Goal: Task Accomplishment & Management: Manage account settings

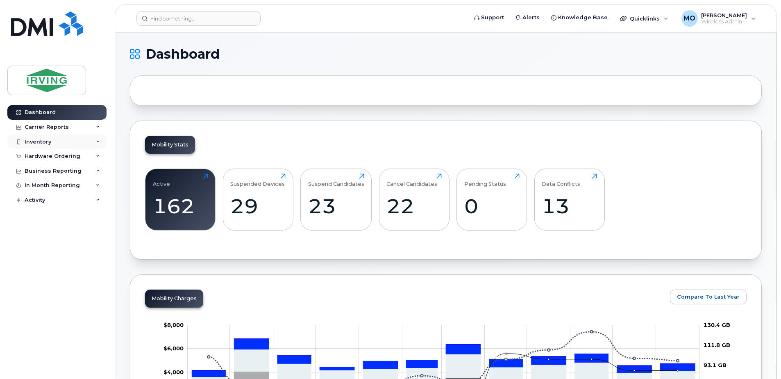
click at [40, 140] on div "Inventory" at bounding box center [38, 142] width 27 height 7
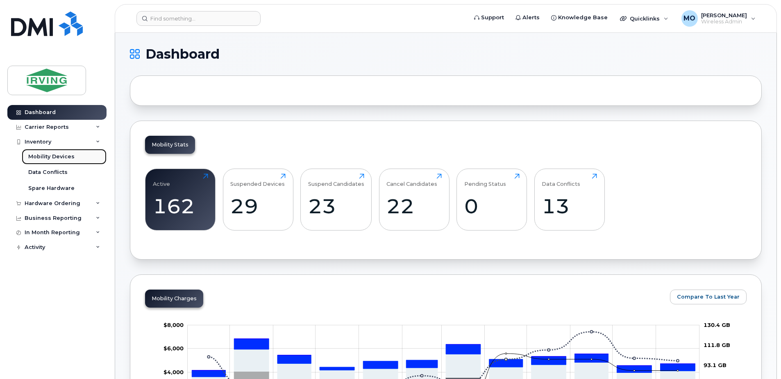
click at [61, 157] on div "Mobility Devices" at bounding box center [51, 156] width 46 height 7
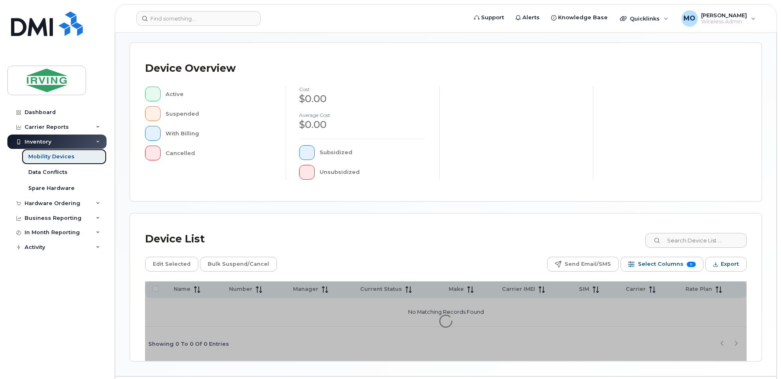
scroll to position [164, 0]
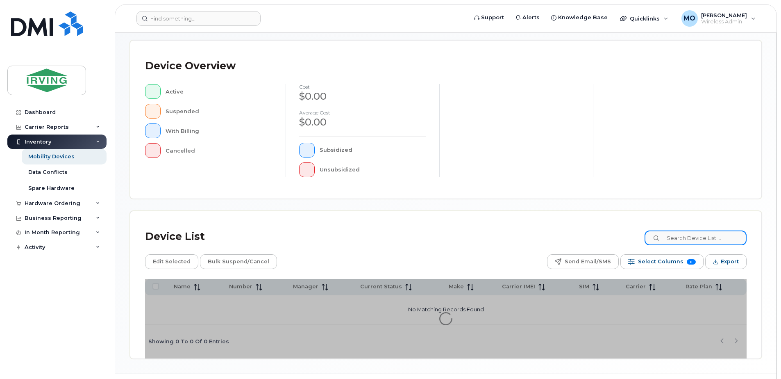
click at [624, 238] on input at bounding box center [696, 237] width 102 height 15
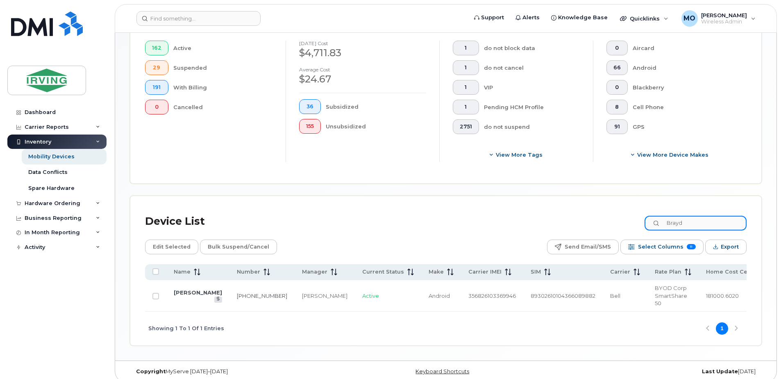
scroll to position [229, 0]
click at [240, 290] on link "[PHONE_NUMBER]" at bounding box center [262, 295] width 50 height 7
drag, startPoint x: 701, startPoint y: 220, endPoint x: 601, endPoint y: 223, distance: 100.5
click at [601, 223] on div "Device List Brayd" at bounding box center [446, 220] width 602 height 21
click at [238, 290] on link "782-324-1287" at bounding box center [262, 295] width 50 height 7
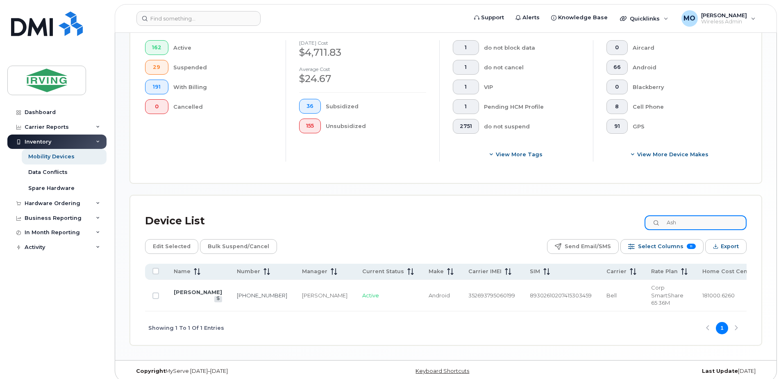
drag, startPoint x: 704, startPoint y: 223, endPoint x: 597, endPoint y: 227, distance: 107.0
click at [597, 227] on div "Device List Ash" at bounding box center [446, 220] width 602 height 21
type input "Rebe"
click at [244, 290] on link "782-324-0867" at bounding box center [262, 295] width 50 height 7
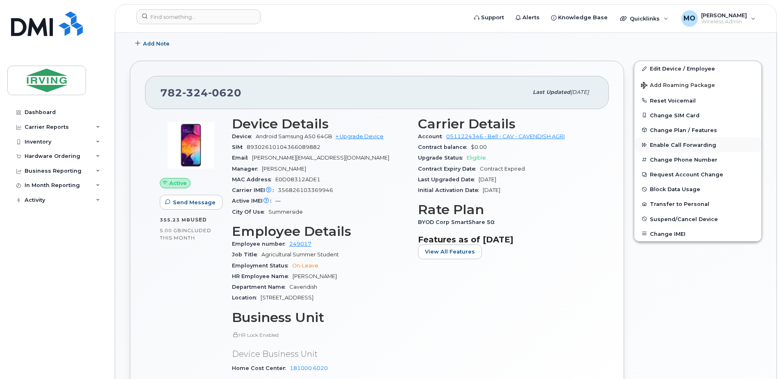
scroll to position [198, 0]
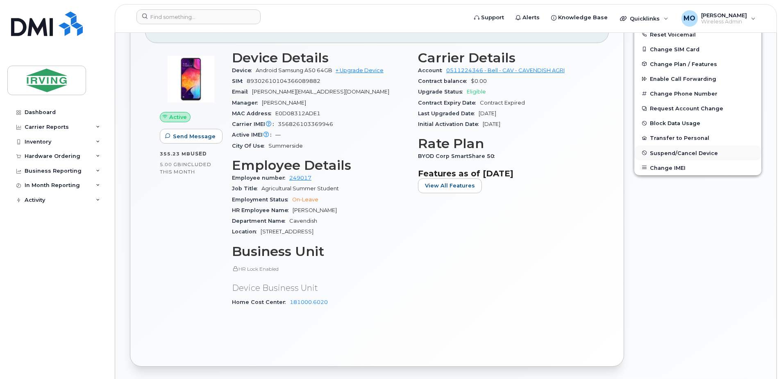
click at [671, 153] on span "Suspend/Cancel Device" at bounding box center [684, 153] width 68 height 6
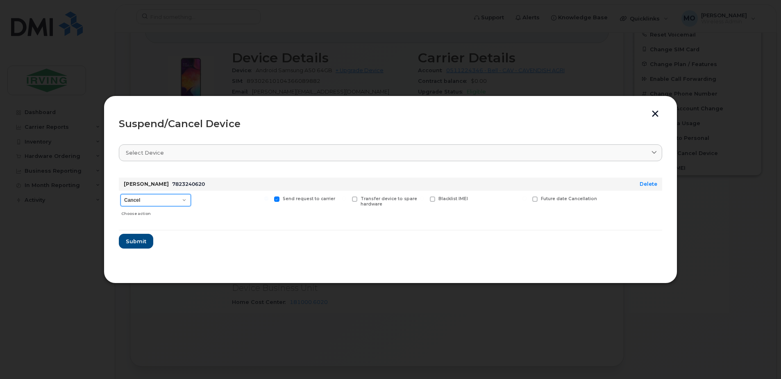
click at [142, 203] on select "Cancel Suspend - Extend Suspension Suspend - Reduced Rate Suspend - Full Rate S…" at bounding box center [156, 200] width 71 height 12
select select "[object Object]"
click at [121, 194] on select "Cancel Suspend - Extend Suspension Suspend - Reduced Rate Suspend - Full Rate S…" at bounding box center [156, 200] width 71 height 12
click at [137, 242] on span "Submit" at bounding box center [135, 241] width 20 height 8
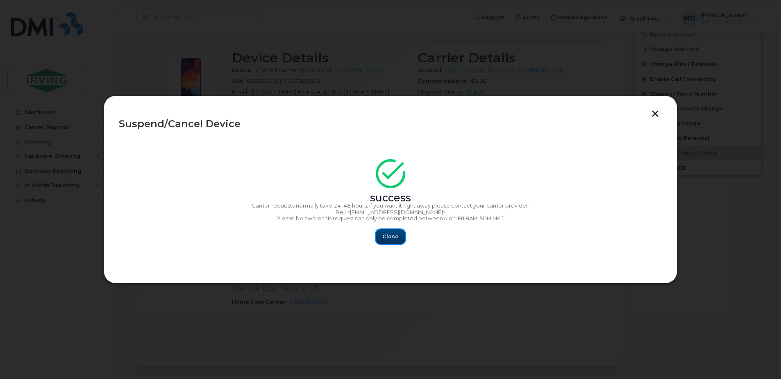
click at [388, 238] on span "Close" at bounding box center [390, 236] width 16 height 8
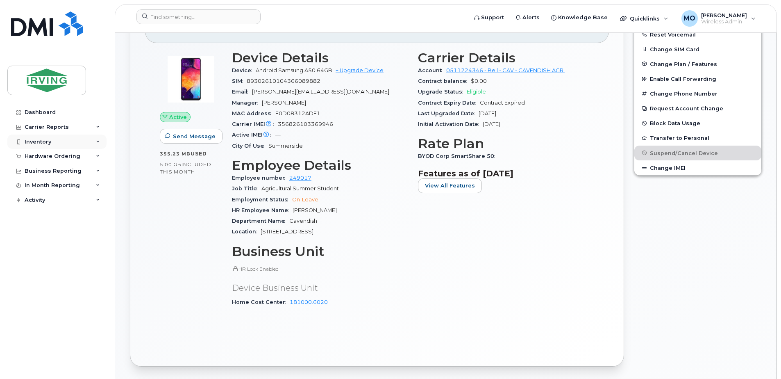
click at [45, 141] on div "Inventory" at bounding box center [38, 142] width 27 height 7
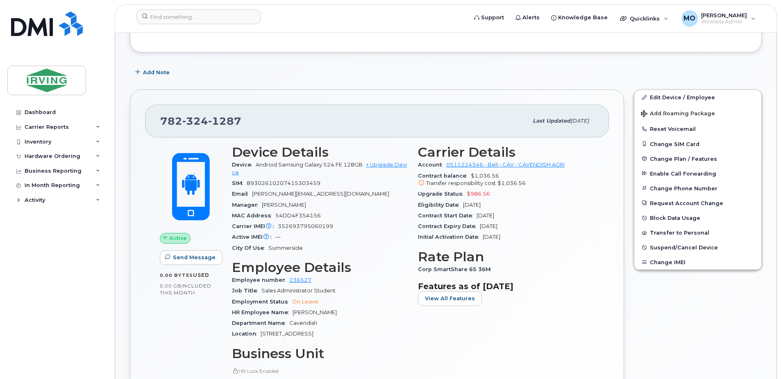
scroll to position [205, 0]
click at [670, 244] on span "Suspend/Cancel Device" at bounding box center [684, 246] width 68 height 6
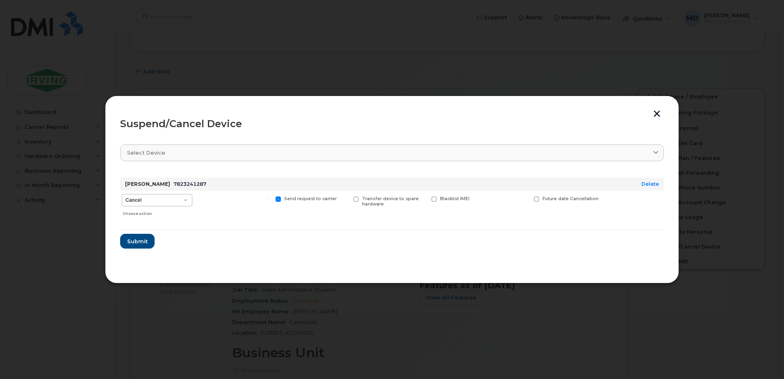
click at [128, 193] on div "Cancel Suspend - Extend Suspension Suspend - Reduced Rate Suspend - Full Rate S…" at bounding box center [157, 205] width 74 height 29
click at [132, 198] on select "Cancel Suspend - Extend Suspension Suspend - Reduced Rate Suspend - Full Rate S…" at bounding box center [157, 200] width 71 height 12
select select "[object Object]"
click at [122, 194] on select "Cancel Suspend - Extend Suspension Suspend - Reduced Rate Suspend - Full Rate S…" at bounding box center [157, 200] width 71 height 12
click at [144, 242] on span "Submit" at bounding box center [137, 241] width 20 height 8
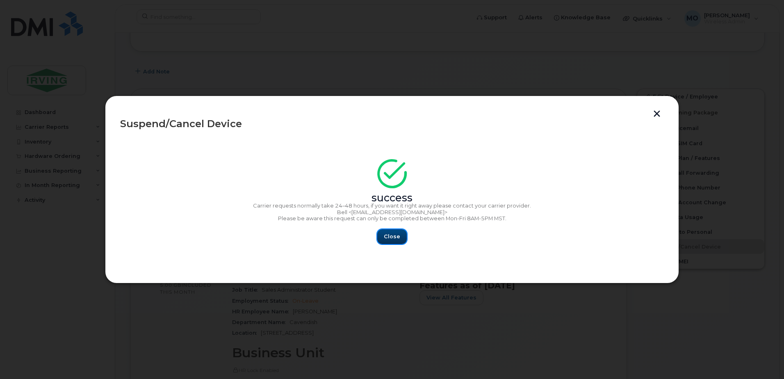
click at [391, 239] on span "Close" at bounding box center [392, 236] width 16 height 8
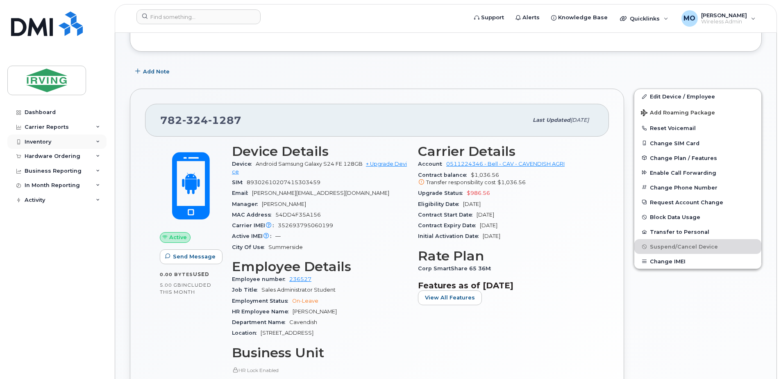
click at [37, 143] on div "Inventory" at bounding box center [38, 142] width 27 height 7
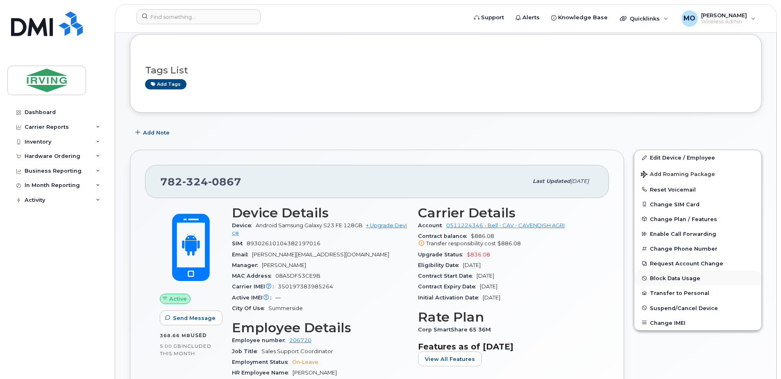
scroll to position [123, 0]
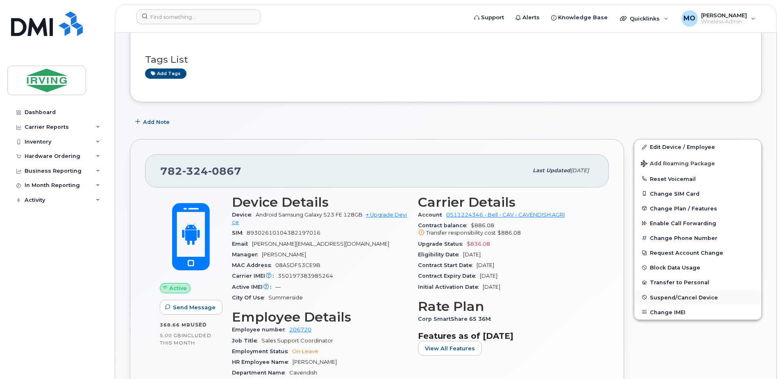
click at [674, 295] on span "Suspend/Cancel Device" at bounding box center [684, 297] width 68 height 6
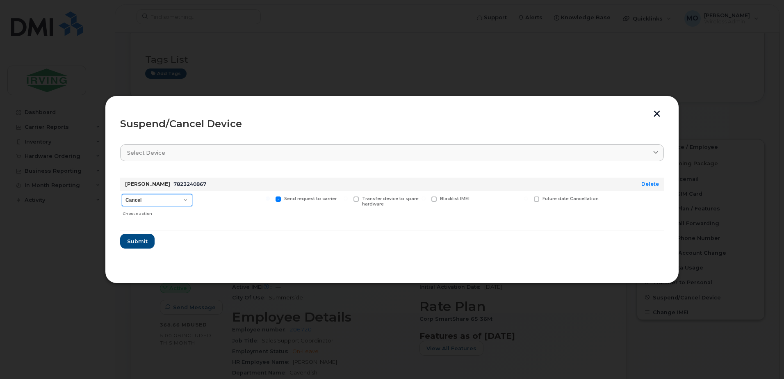
click at [141, 194] on select "Cancel Suspend - Extend Suspension Suspend - Reduced Rate Suspend - Full Rate S…" at bounding box center [157, 200] width 71 height 12
select select "[object Object]"
click at [122, 194] on select "Cancel Suspend - Extend Suspension Suspend - Reduced Rate Suspend - Full Rate S…" at bounding box center [157, 200] width 71 height 12
click at [145, 239] on span "Submit" at bounding box center [137, 241] width 20 height 8
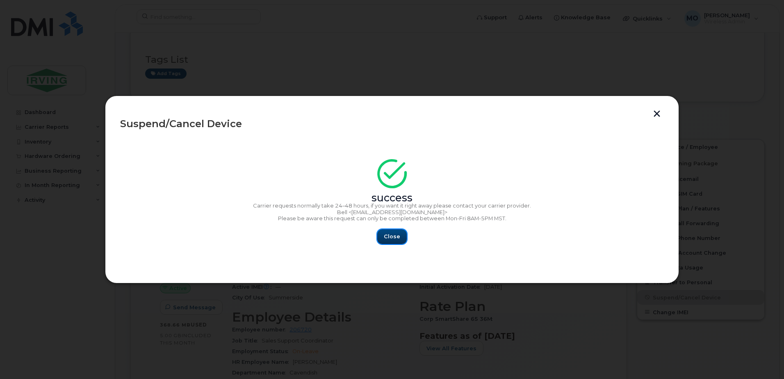
click at [394, 240] on span "Close" at bounding box center [392, 236] width 16 height 8
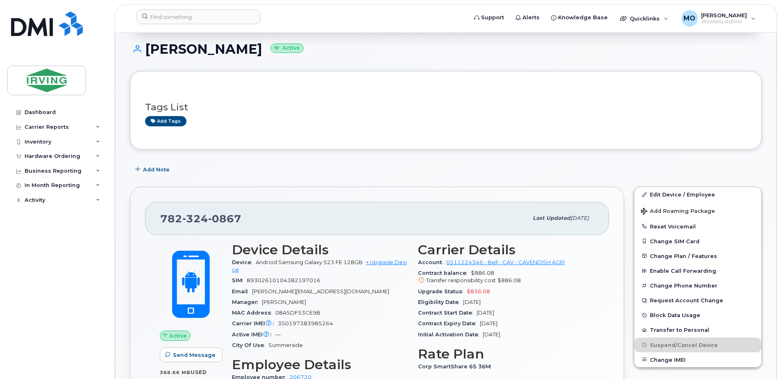
scroll to position [0, 0]
